Goal: Task Accomplishment & Management: Manage account settings

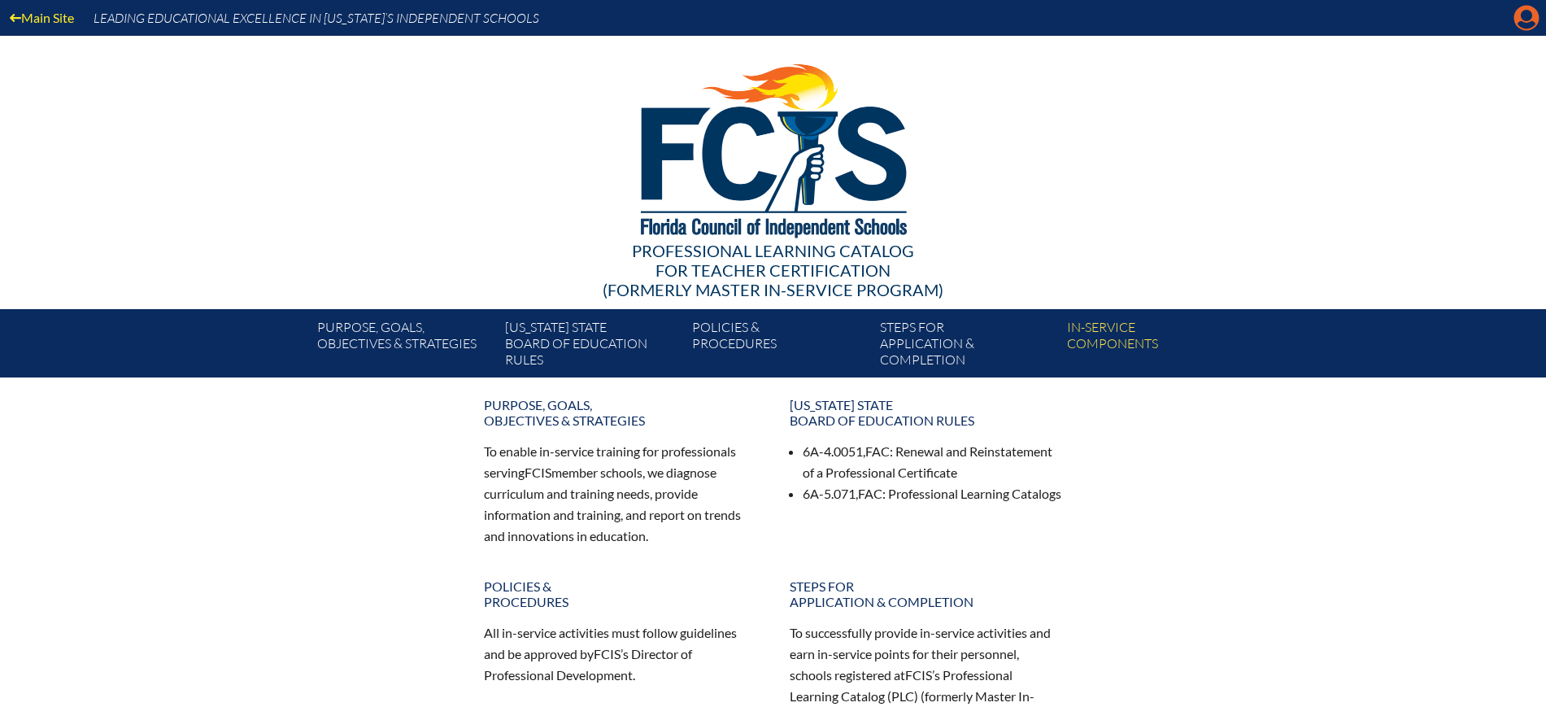
click at [1524, 20] on icon "Manage Account" at bounding box center [1527, 18] width 26 height 26
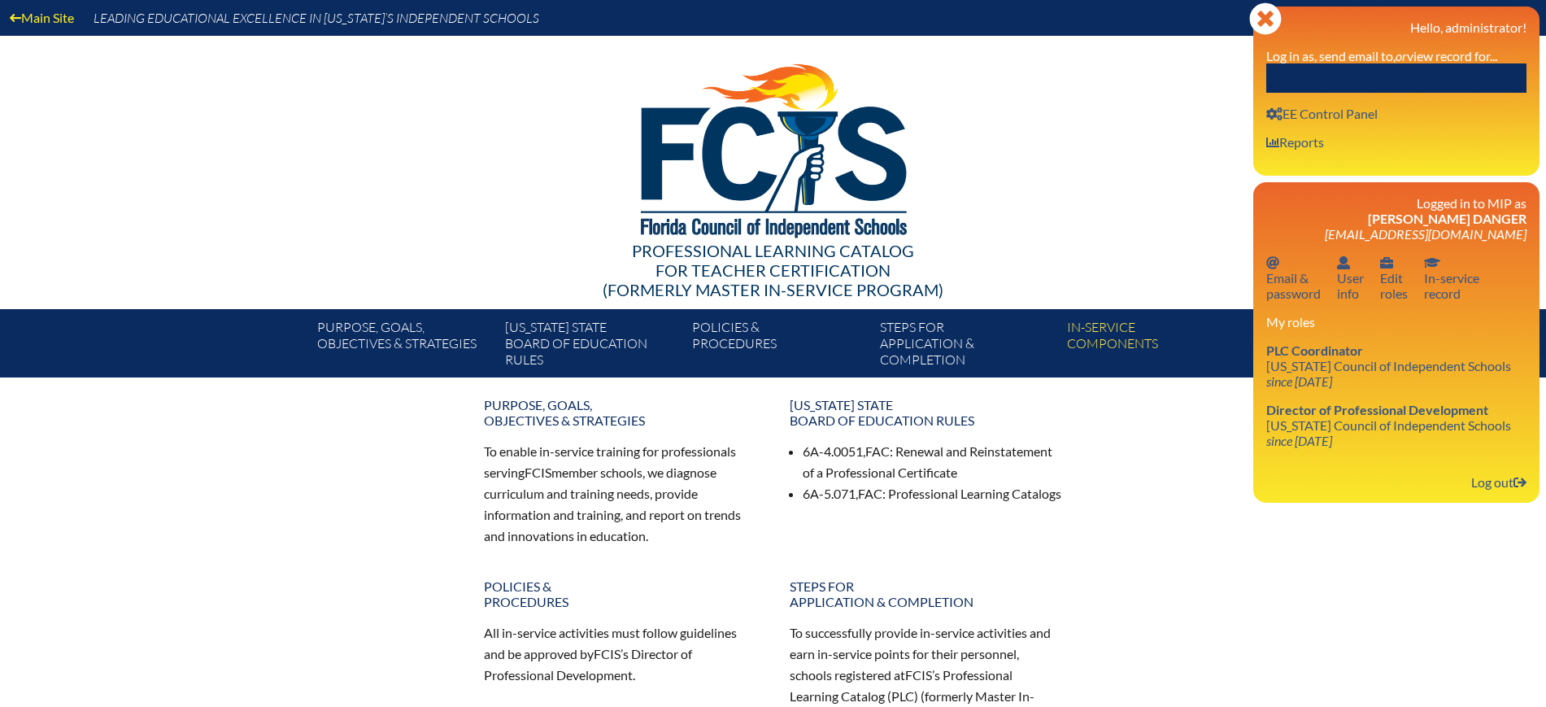
click at [1445, 85] on input "text" at bounding box center [1397, 77] width 260 height 29
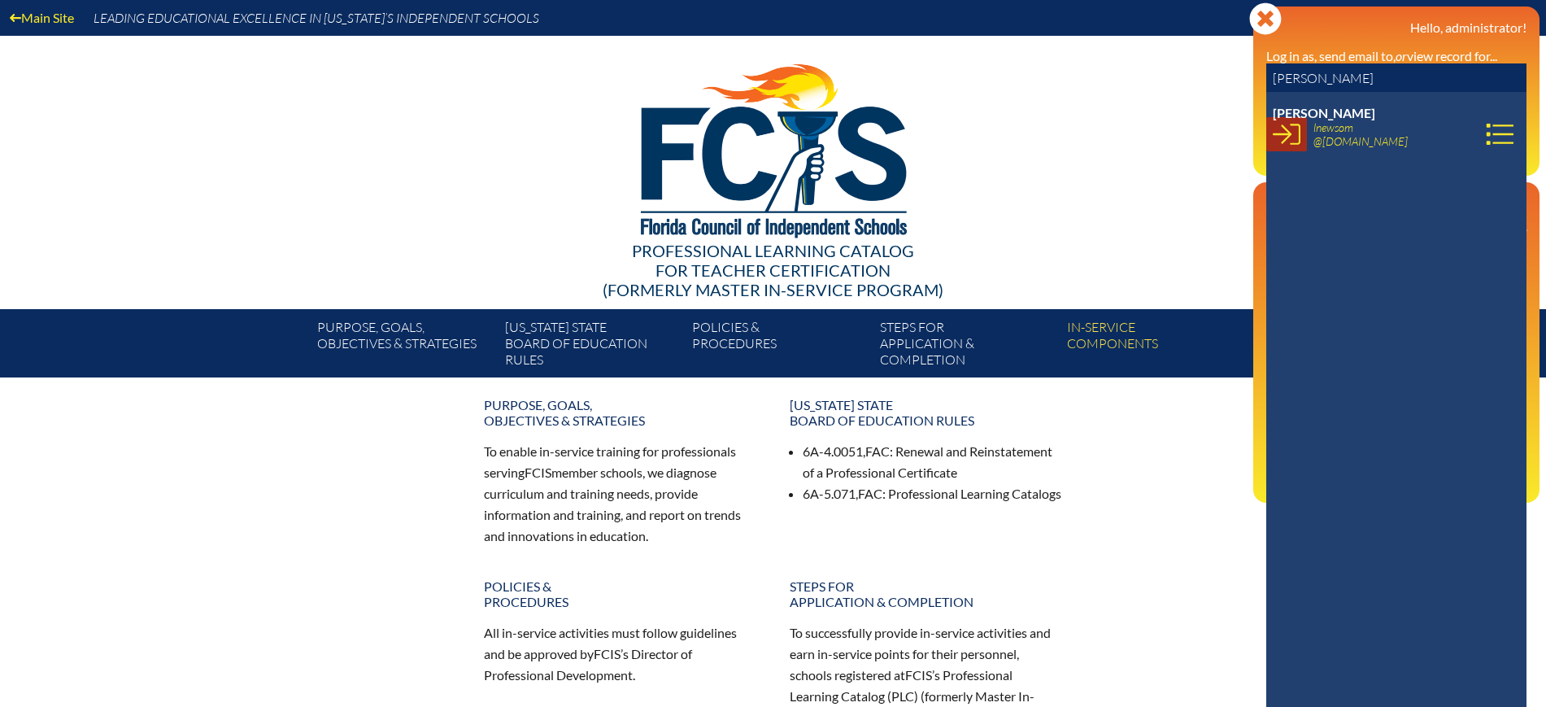
type input "lynne ne"
click at [1283, 130] on icon at bounding box center [1287, 134] width 28 height 28
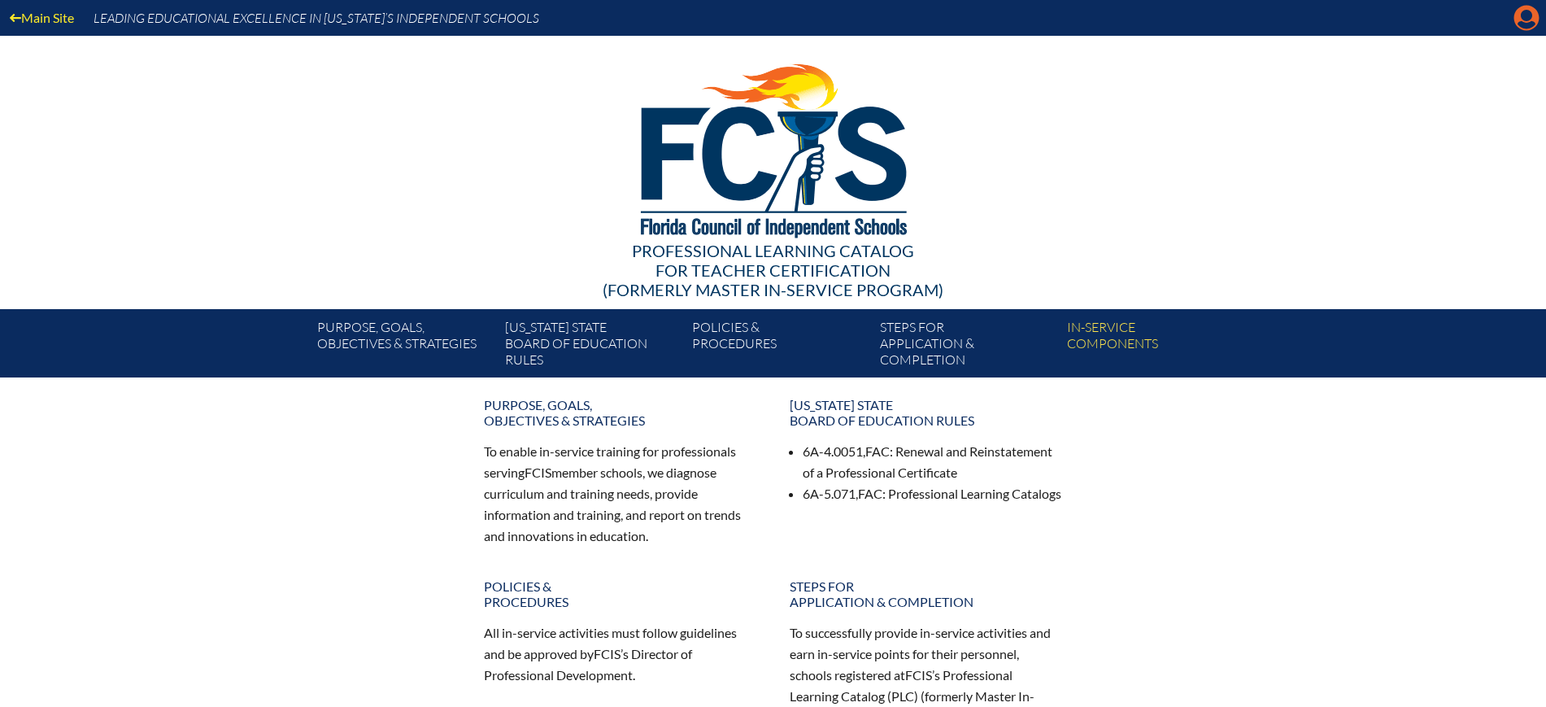
click at [1530, 15] on icon "Manage account" at bounding box center [1527, 18] width 26 height 26
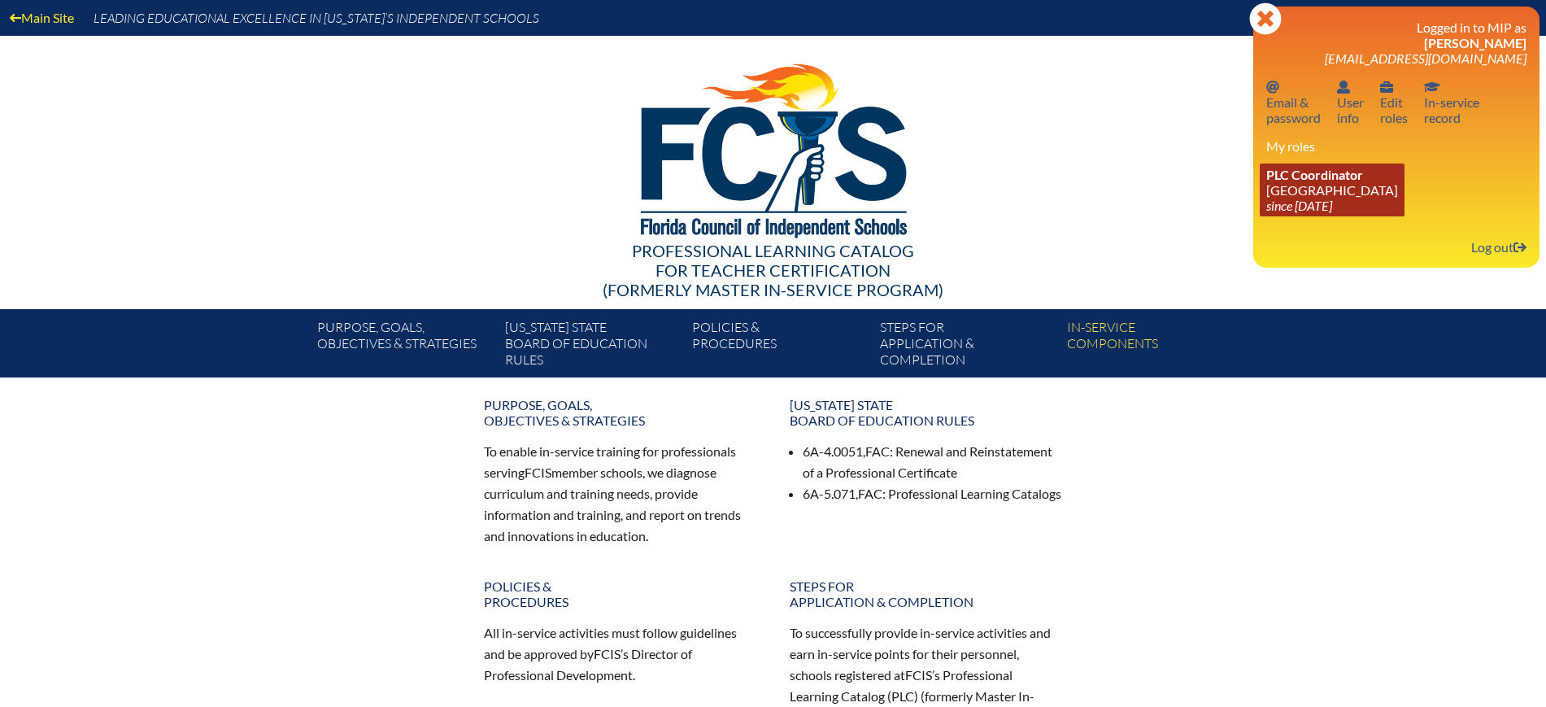
click at [1306, 213] on link "PLC Coordinator Creation Village World School since 2025 Jul 29" at bounding box center [1332, 190] width 145 height 53
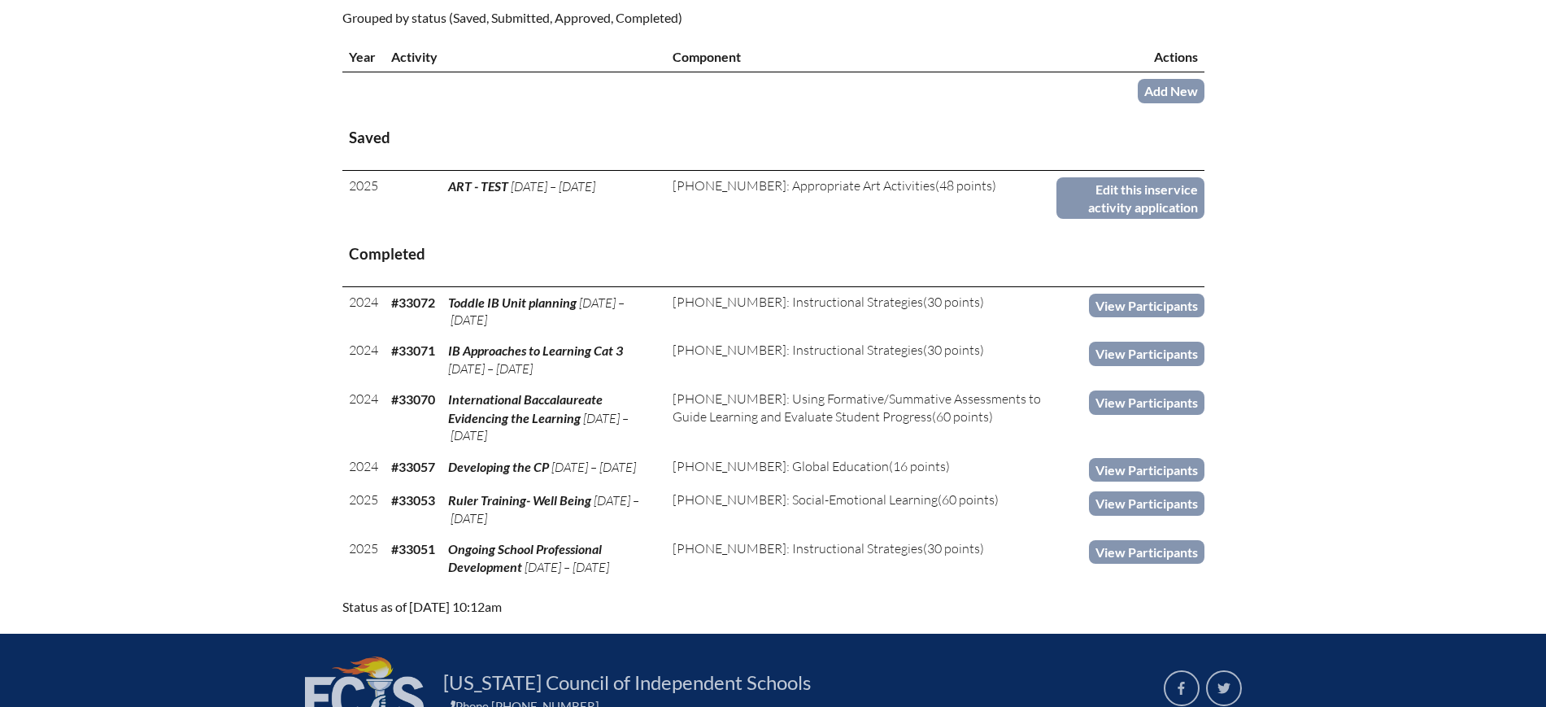
scroll to position [610, 0]
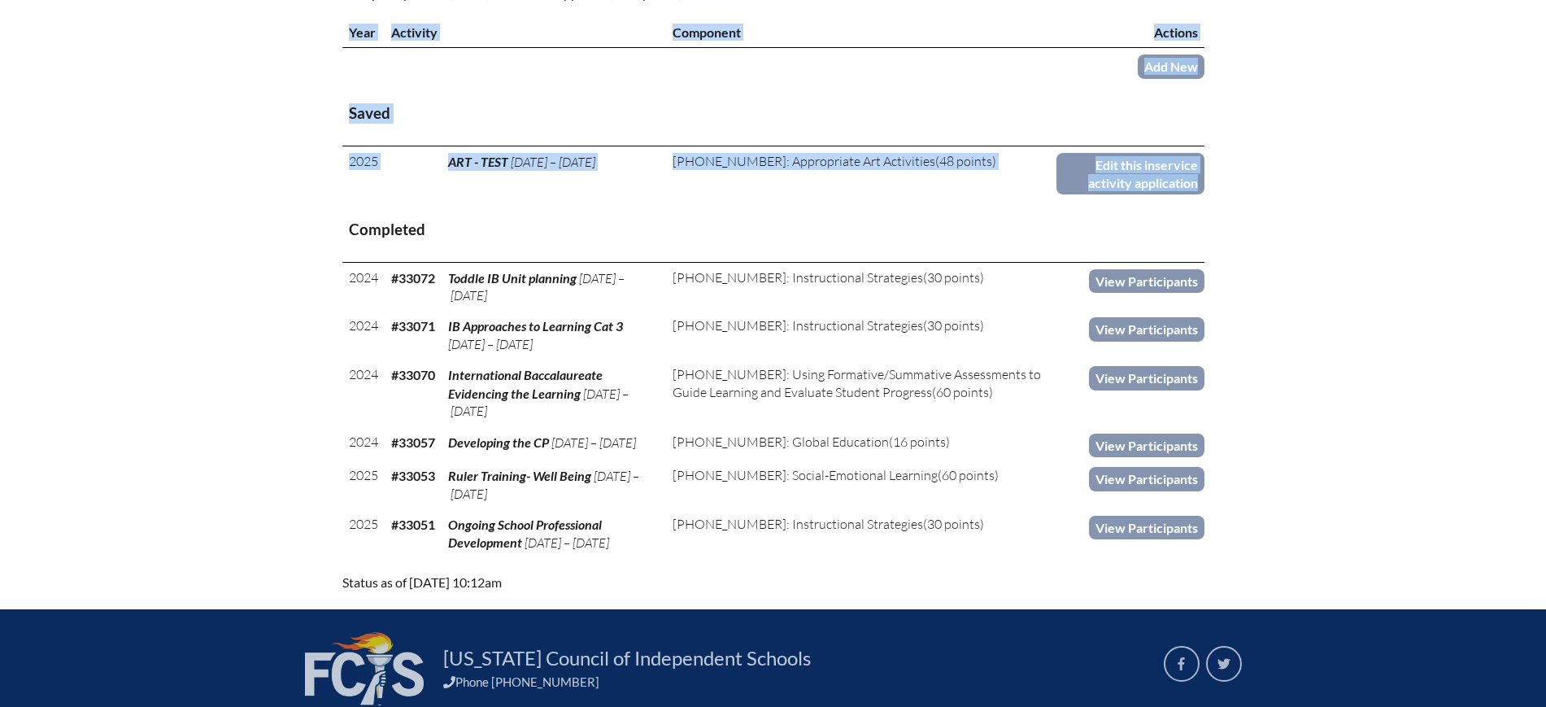
drag, startPoint x: 347, startPoint y: 225, endPoint x: 1210, endPoint y: 505, distance: 908.1
click at [1210, 505] on div "PLC Coordinator Creation Village World School School’s Recent In-Service Activi…" at bounding box center [773, 206] width 914 height 774
copy table "Year Activity Component Actions Add New Saved 2025 ART - TEST Aug 1, ’25 – Aug …"
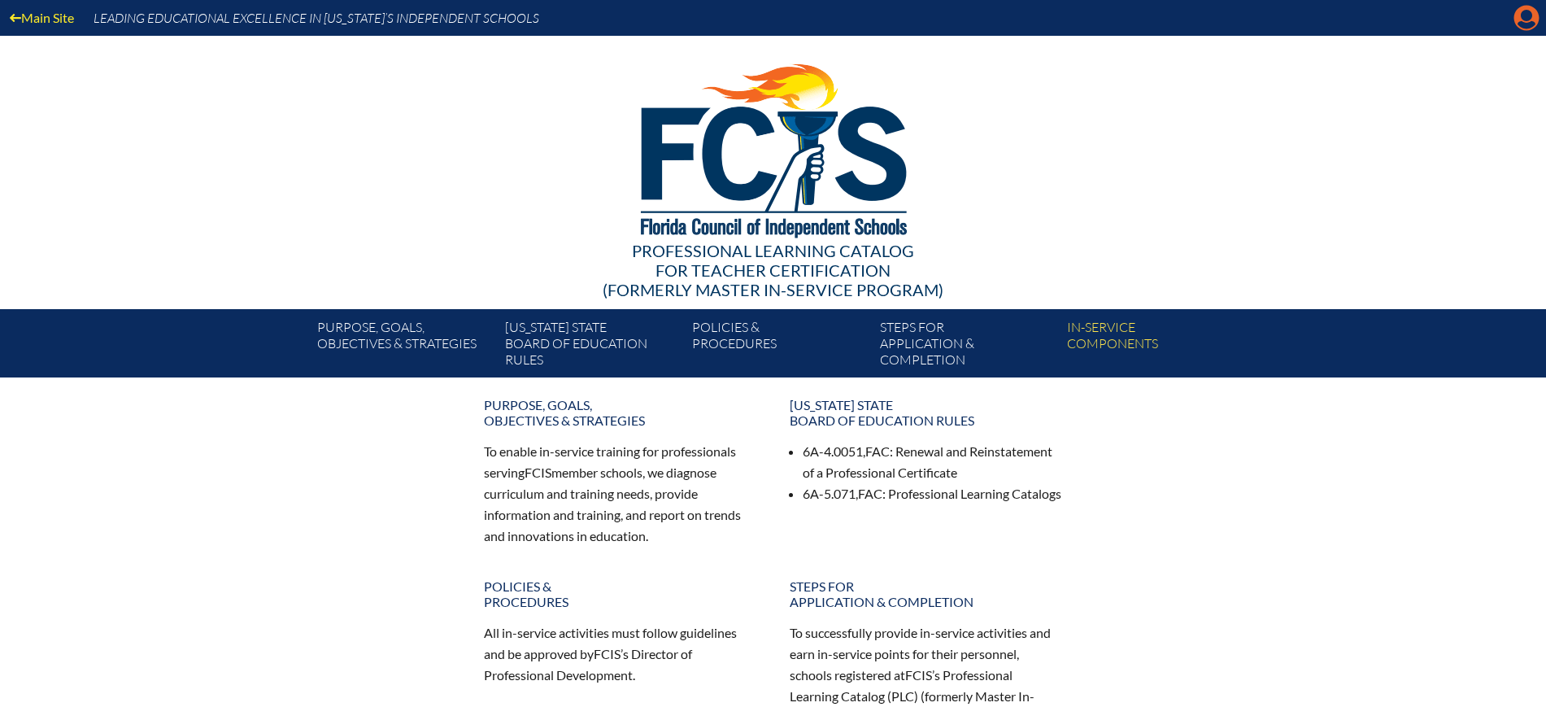
drag, startPoint x: 1539, startPoint y: 16, endPoint x: 1485, endPoint y: 55, distance: 65.9
click at [1539, 17] on icon at bounding box center [1527, 18] width 25 height 25
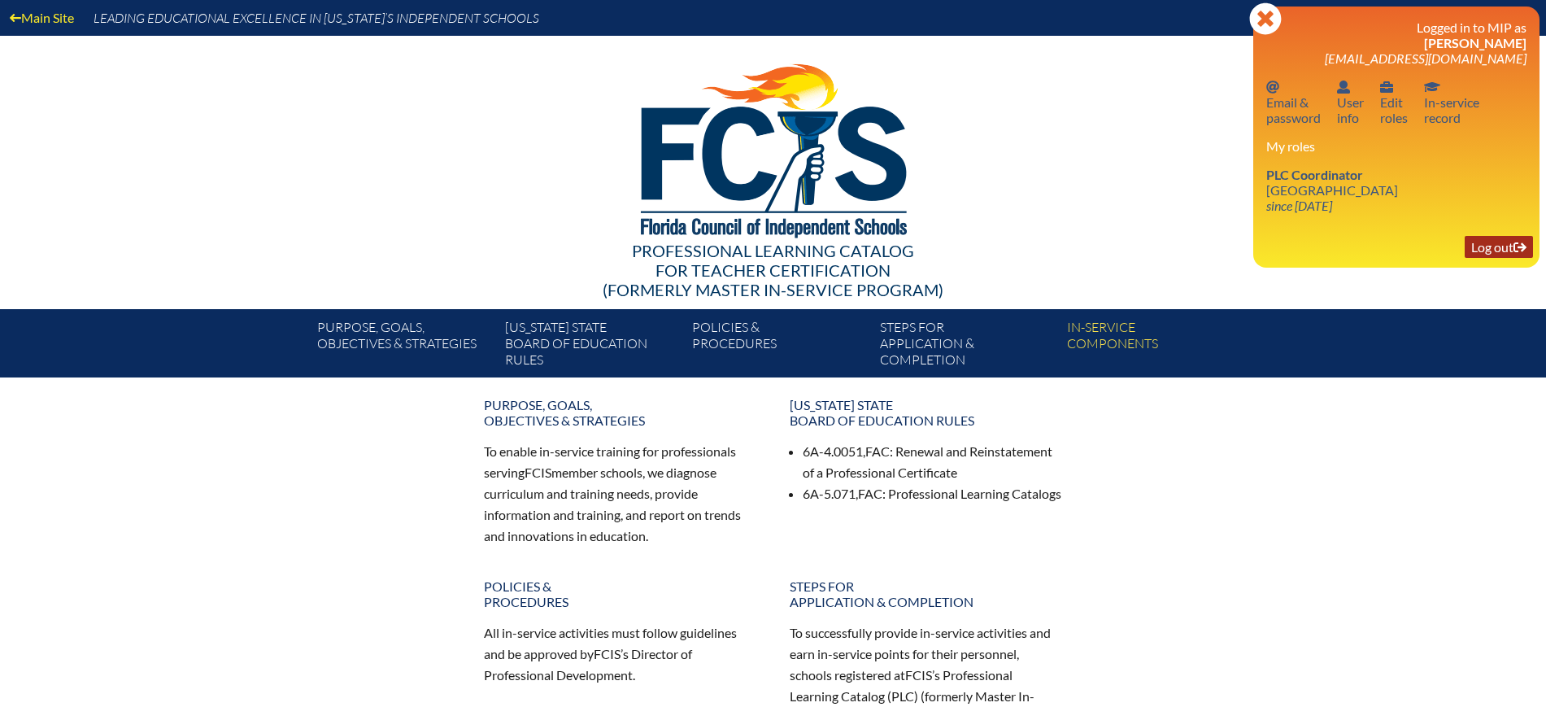
click at [1484, 251] on link "Log out Log out" at bounding box center [1499, 247] width 68 height 22
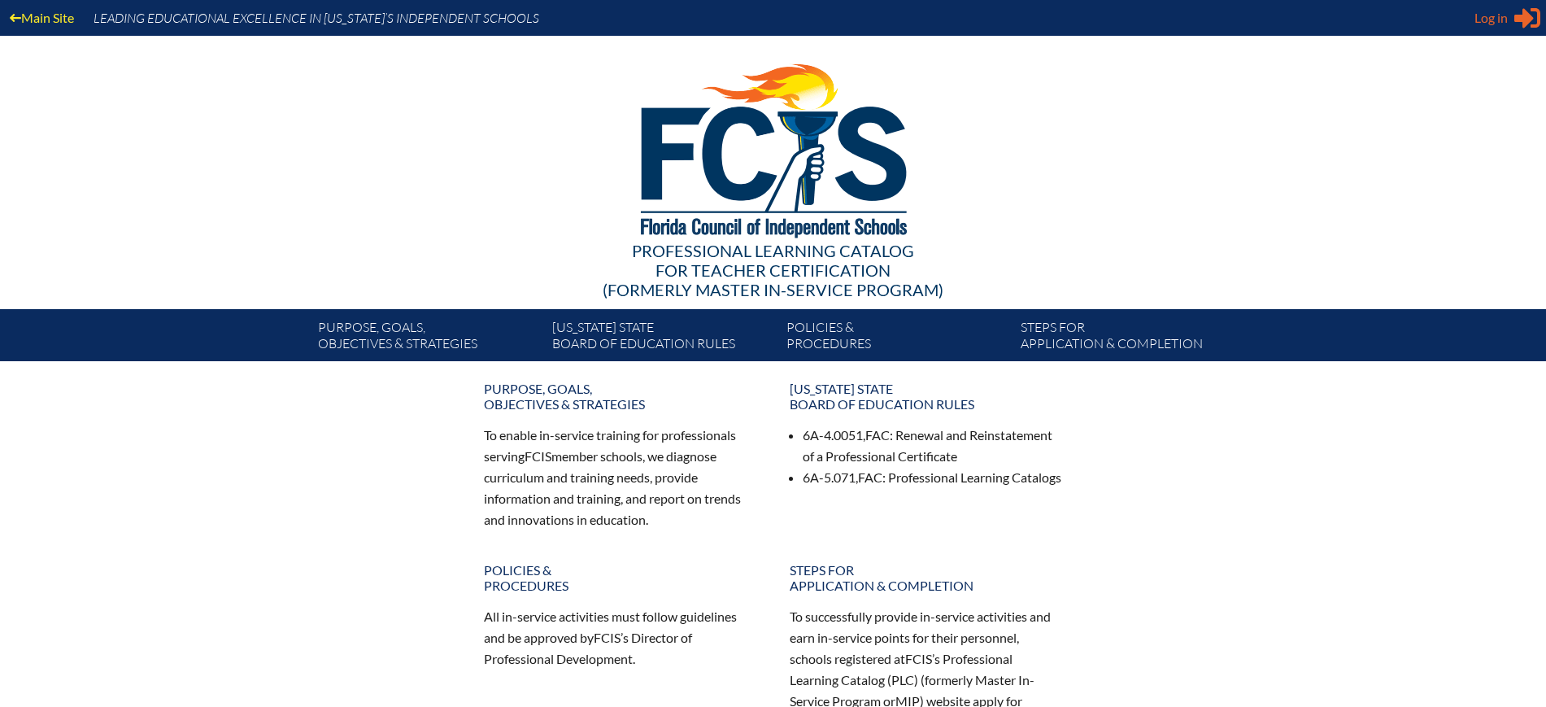
type input "[EMAIL_ADDRESS][DOMAIN_NAME]"
click at [1494, 28] on div "Log in Close Sign in or register" at bounding box center [1508, 18] width 66 height 26
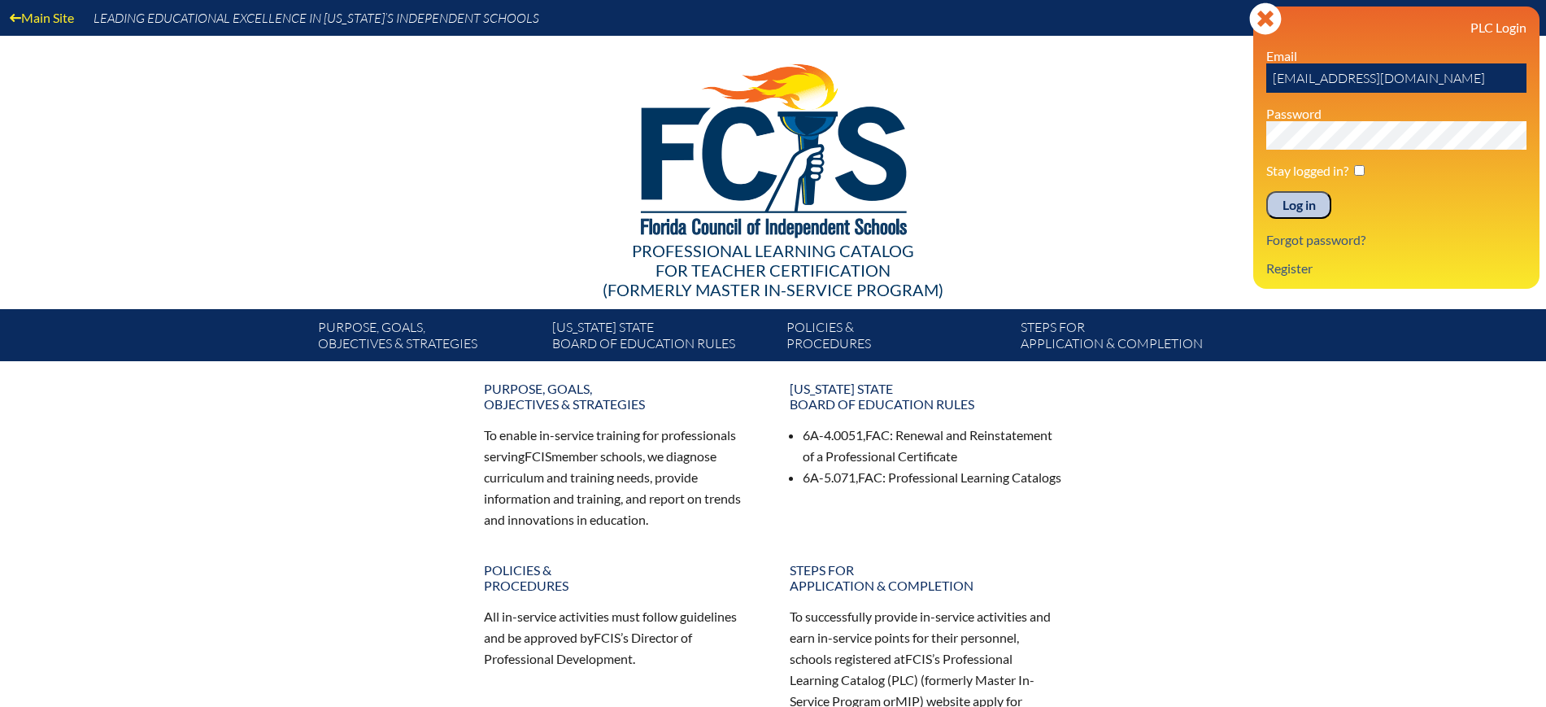
click at [1306, 203] on input "Log in" at bounding box center [1299, 205] width 65 height 28
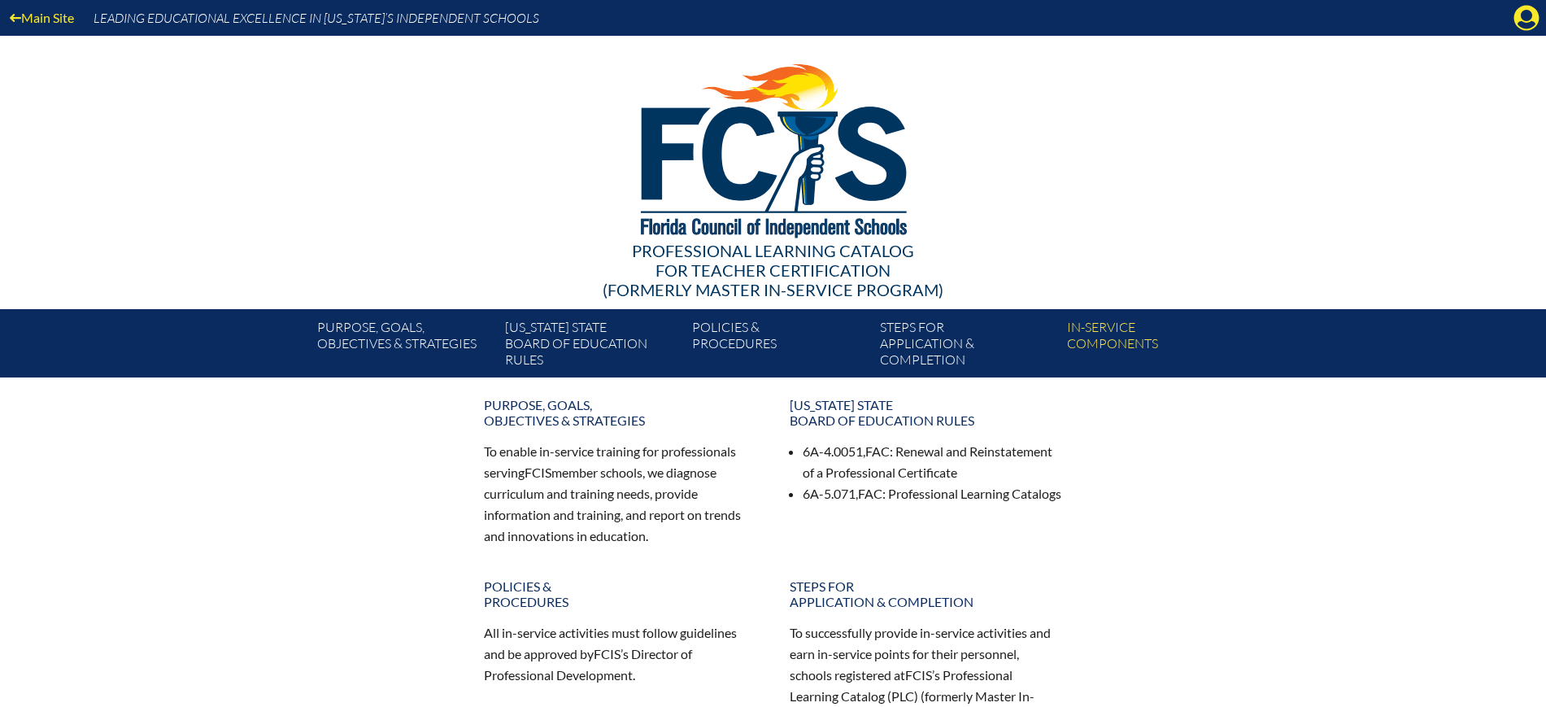
click at [1516, 20] on icon at bounding box center [1527, 18] width 25 height 25
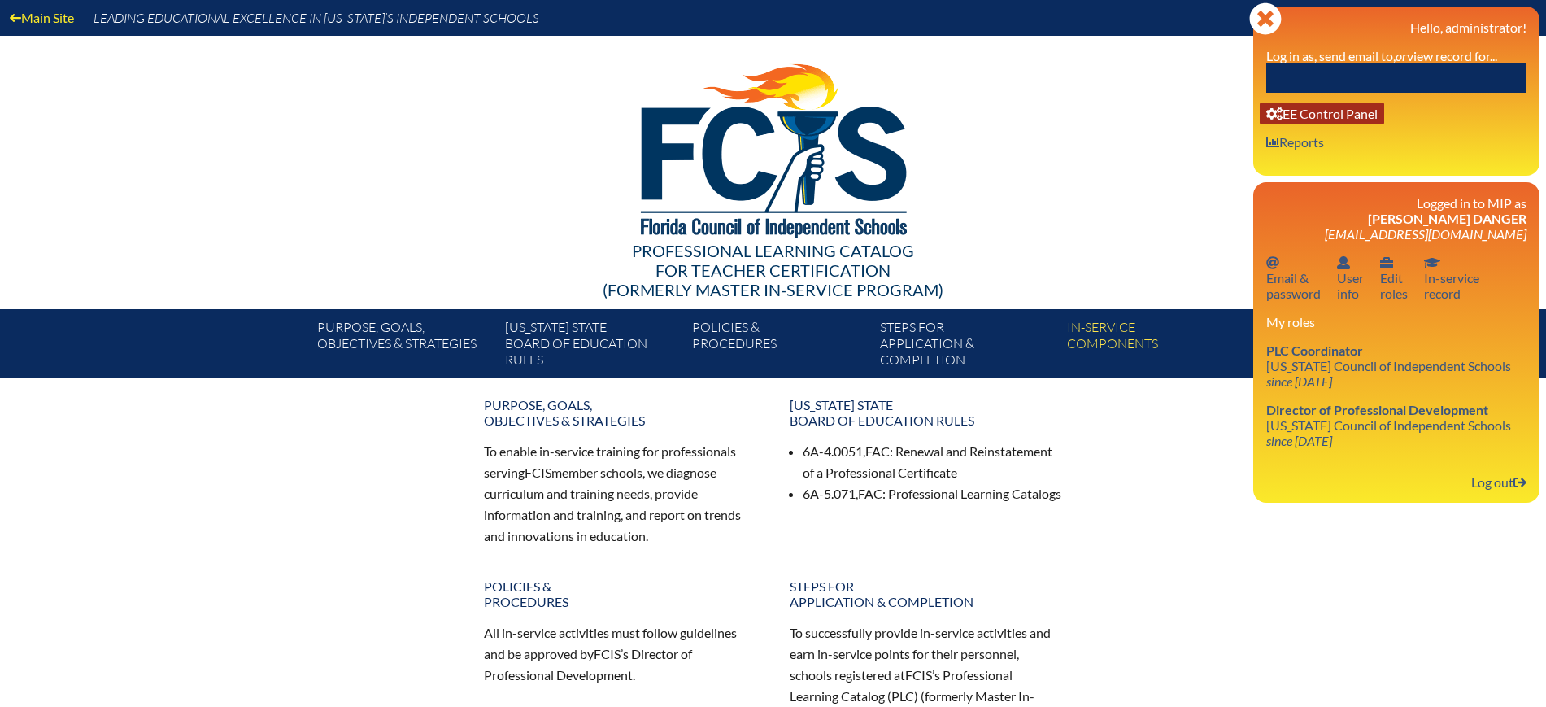
click at [1362, 109] on link "User info EE Control Panel" at bounding box center [1322, 113] width 124 height 22
